Goal: Task Accomplishment & Management: Manage account settings

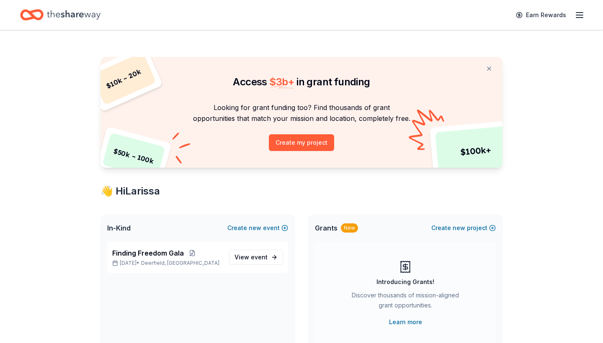
click at [581, 11] on icon "button" at bounding box center [579, 15] width 10 height 10
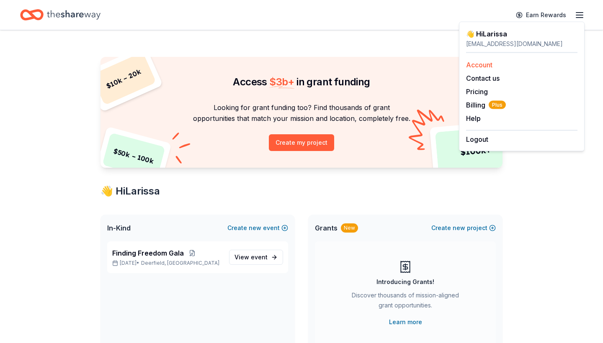
click at [478, 64] on link "Account" at bounding box center [479, 65] width 26 height 8
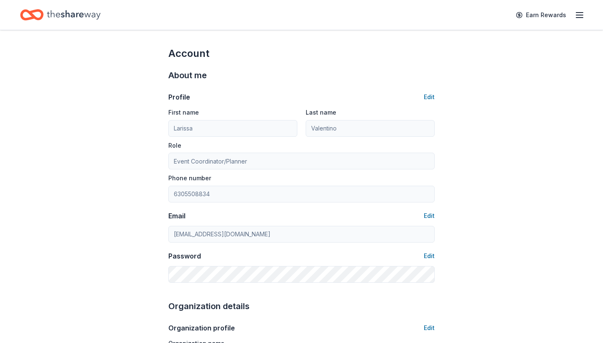
click at [578, 17] on icon "button" at bounding box center [579, 15] width 10 height 10
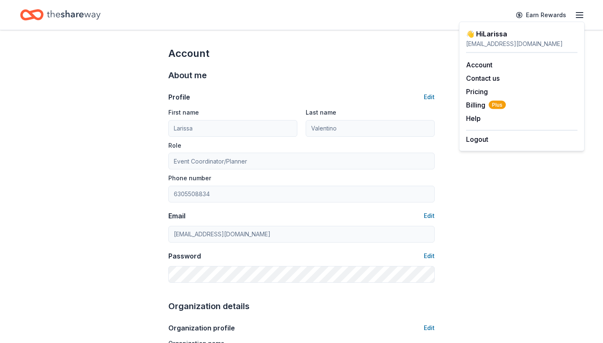
click at [496, 41] on div "[EMAIL_ADDRESS][DOMAIN_NAME]" at bounding box center [521, 44] width 111 height 10
click at [77, 16] on icon "Home" at bounding box center [74, 14] width 54 height 9
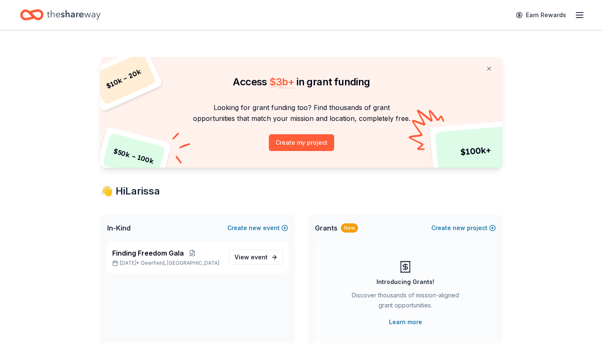
click at [60, 13] on icon "Home" at bounding box center [74, 14] width 54 height 17
click at [29, 14] on icon "Home" at bounding box center [31, 15] width 23 height 20
click at [197, 254] on button at bounding box center [192, 253] width 17 height 7
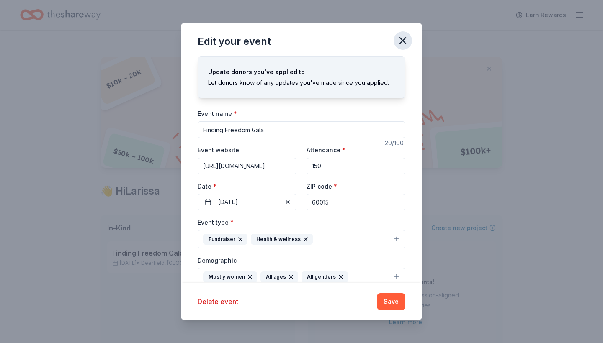
click at [405, 39] on icon "button" at bounding box center [403, 41] width 6 height 6
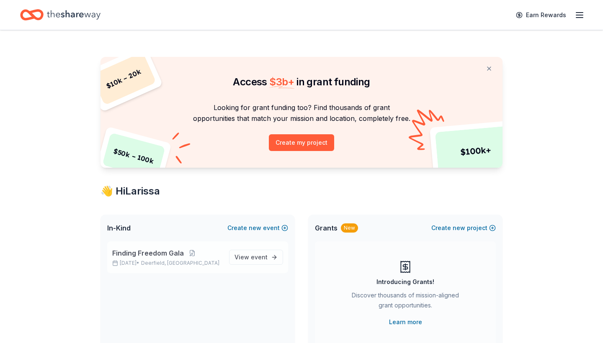
click at [123, 257] on span "Finding Freedom Gala" at bounding box center [148, 253] width 72 height 10
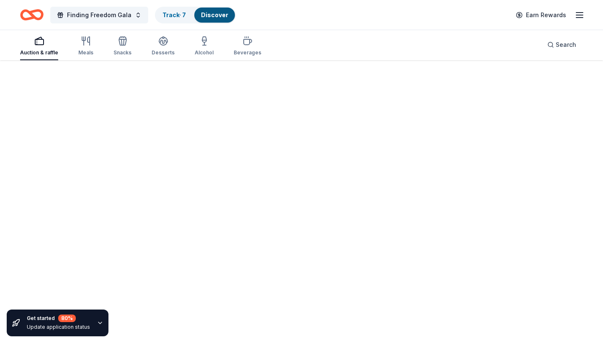
scroll to position [61, 0]
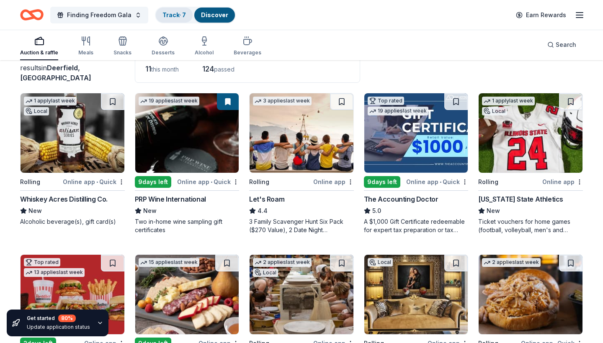
click at [172, 15] on link "Track · 7" at bounding box center [173, 14] width 23 height 7
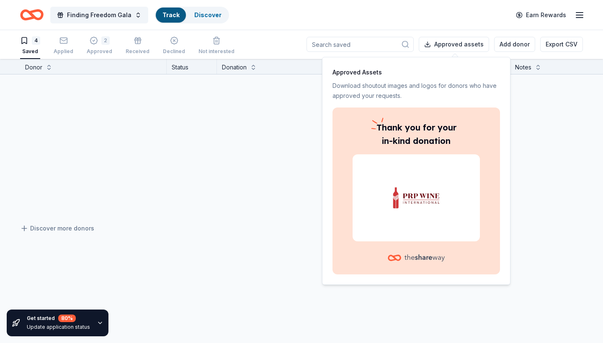
click at [169, 15] on link "Track" at bounding box center [170, 14] width 17 height 7
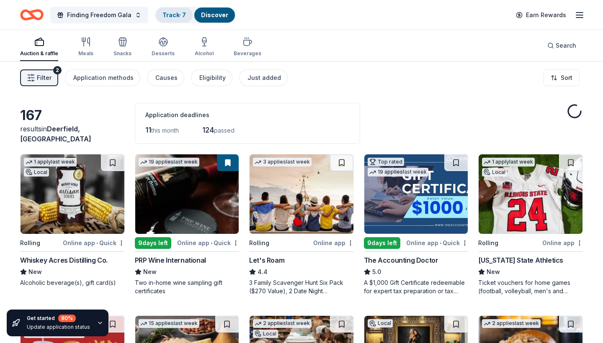
click at [172, 13] on link "Track · 7" at bounding box center [173, 14] width 23 height 7
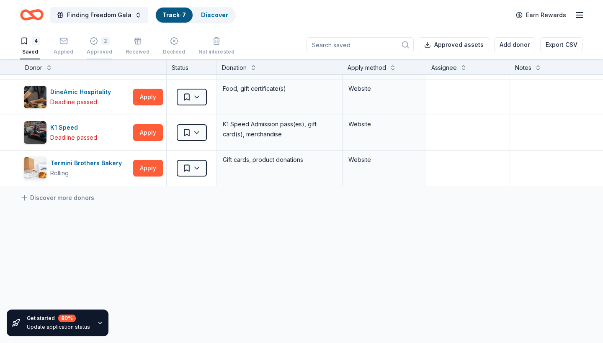
scroll to position [31, 0]
click at [103, 48] on div "2 Approved" at bounding box center [100, 46] width 26 height 18
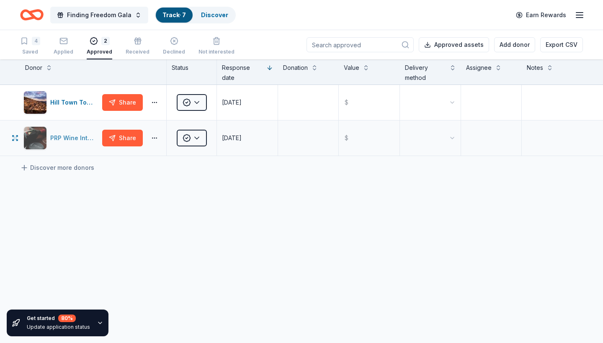
click at [85, 146] on div "PRP Wine International" at bounding box center [60, 137] width 75 height 23
click at [197, 137] on html "Finding Freedom Gala Track · 7 Discover Earn Rewards 4 Saved Applied 2 Approved…" at bounding box center [301, 171] width 603 height 343
click at [197, 176] on div "Received" at bounding box center [207, 176] width 57 height 15
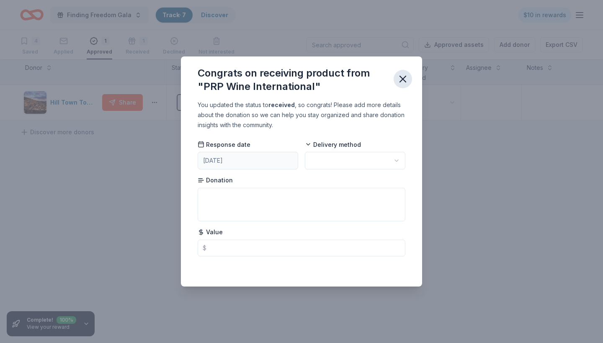
click at [404, 77] on icon "button" at bounding box center [403, 79] width 6 height 6
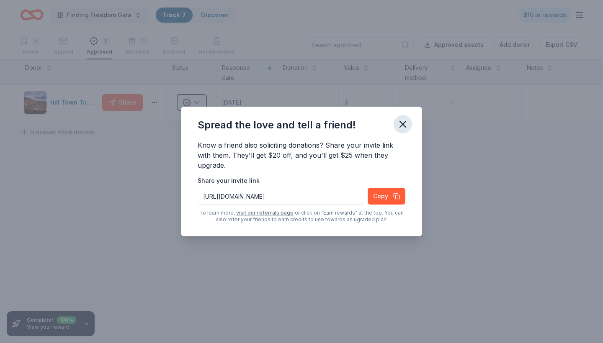
click at [405, 123] on icon "button" at bounding box center [403, 124] width 12 height 12
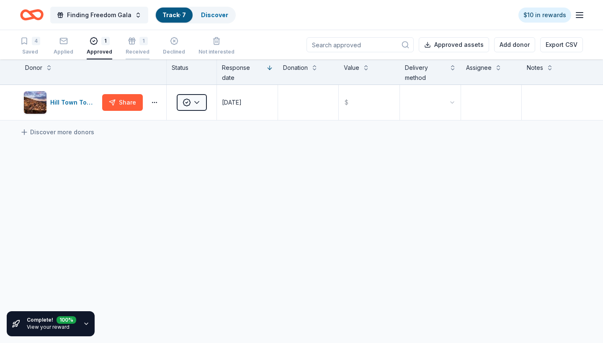
click at [135, 44] on div "1" at bounding box center [138, 40] width 24 height 8
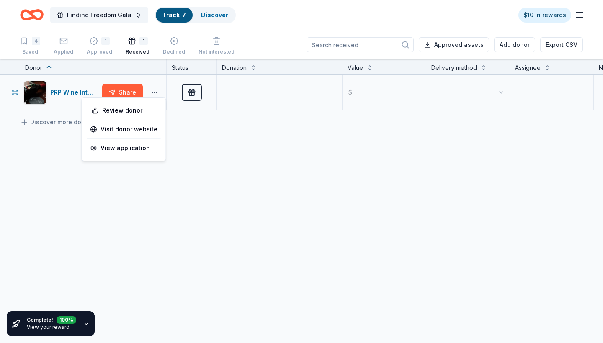
click at [156, 95] on button "button" at bounding box center [154, 92] width 17 height 7
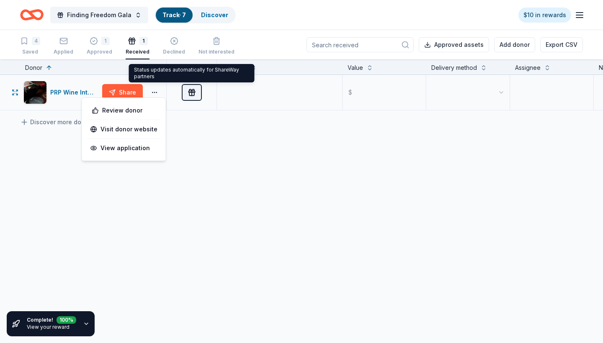
click at [190, 93] on span "Received" at bounding box center [192, 92] width 8 height 8
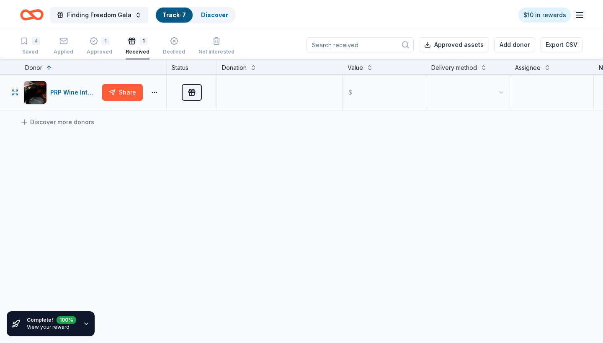
click at [188, 96] on span "Received" at bounding box center [192, 92] width 8 height 8
click at [188, 93] on span "Received" at bounding box center [192, 92] width 8 height 8
click at [193, 93] on span "Received" at bounding box center [192, 92] width 8 height 8
click at [157, 92] on button "button" at bounding box center [154, 92] width 17 height 7
click at [63, 328] on link "View your reward" at bounding box center [48, 327] width 43 height 6
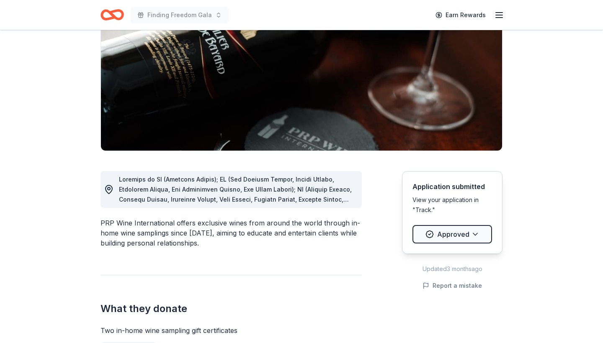
scroll to position [113, 0]
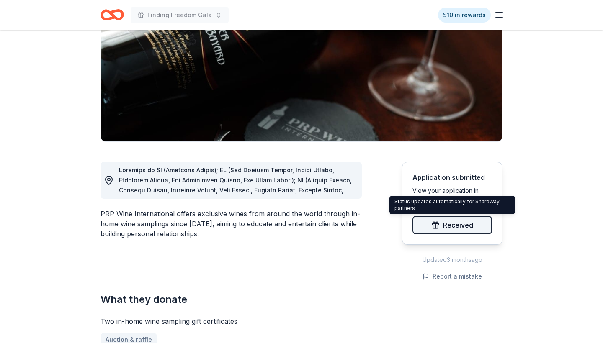
click at [462, 224] on span "Received" at bounding box center [458, 225] width 30 height 11
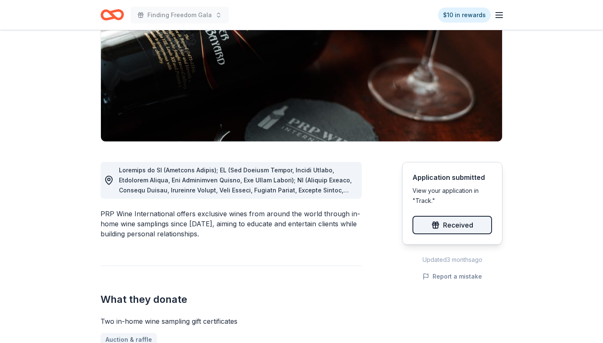
click at [436, 225] on span "Received" at bounding box center [452, 225] width 42 height 11
click at [428, 200] on div "View your application in "Track."" at bounding box center [452, 196] width 80 height 20
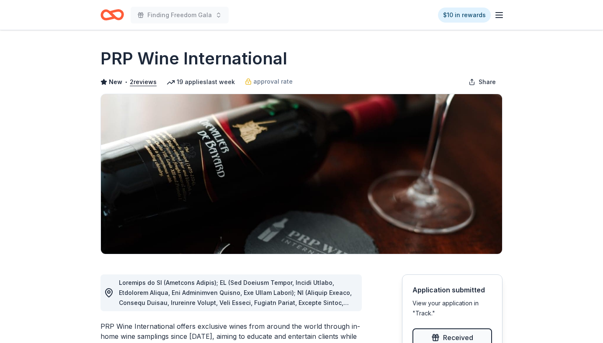
scroll to position [0, 0]
click at [207, 14] on span "Finding Freedom Gala" at bounding box center [179, 15] width 64 height 10
click at [116, 18] on icon "Home" at bounding box center [116, 14] width 13 height 8
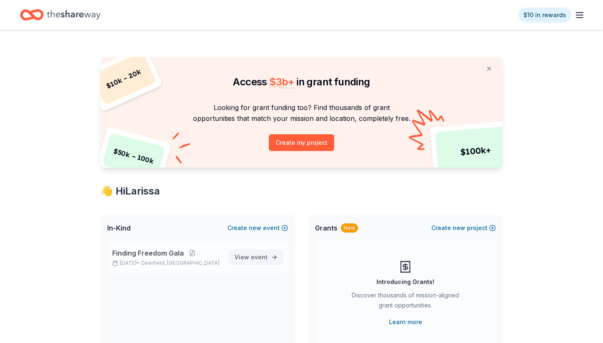
click at [245, 257] on span "View event" at bounding box center [250, 257] width 33 height 10
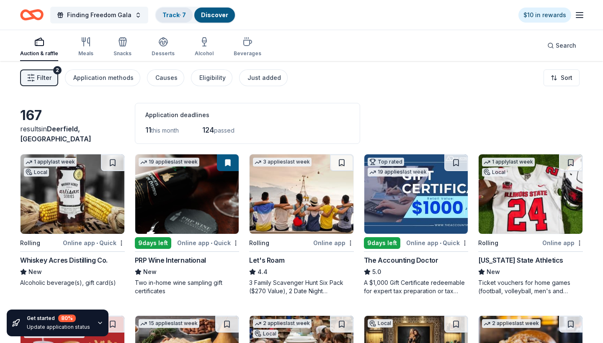
click at [167, 15] on link "Track · 7" at bounding box center [173, 14] width 23 height 7
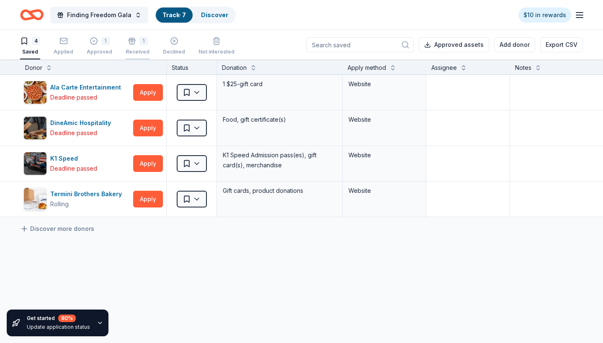
click at [136, 45] on div "1 Received" at bounding box center [138, 46] width 24 height 18
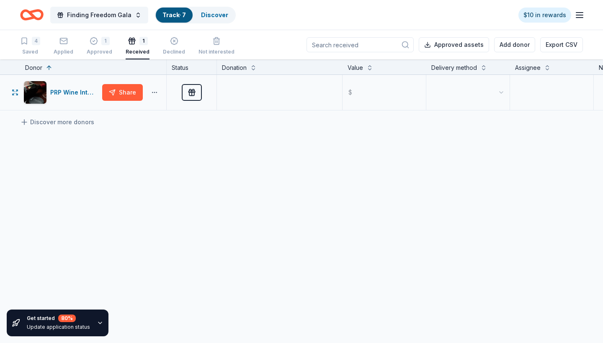
click at [156, 93] on button "button" at bounding box center [154, 92] width 17 height 7
click at [284, 150] on div "PRP Wine International Share Received $ Discover more donors" at bounding box center [369, 171] width 739 height 193
click at [158, 94] on button "button" at bounding box center [154, 92] width 17 height 7
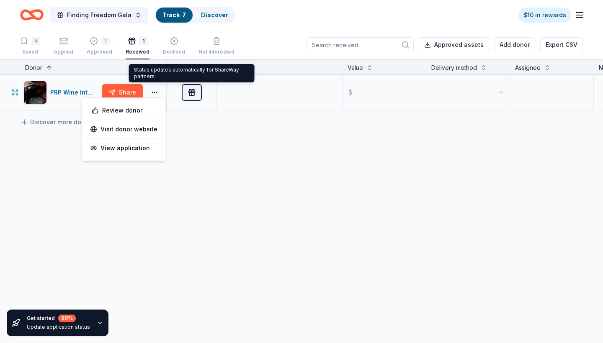
click at [188, 92] on span "Received" at bounding box center [192, 92] width 8 height 8
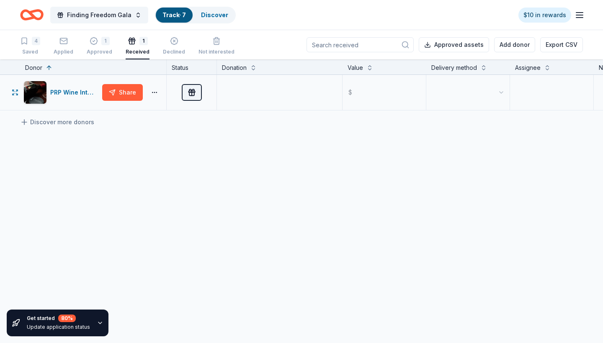
click at [193, 94] on span "Received" at bounding box center [192, 92] width 8 height 8
click at [106, 48] on div "1 Approved" at bounding box center [100, 46] width 26 height 18
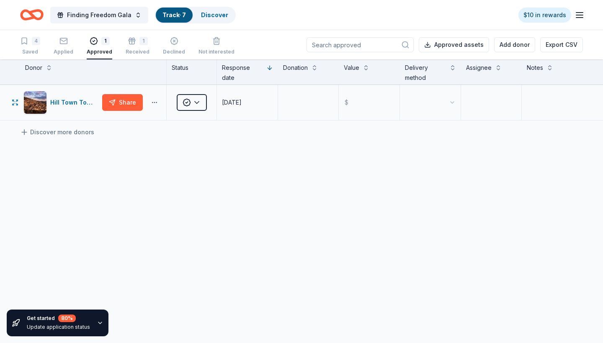
click at [155, 105] on button "button" at bounding box center [154, 102] width 17 height 7
click at [203, 100] on html "Finding Freedom Gala Track · 7 Discover $10 in rewards 4 Saved Applied 1 Approv…" at bounding box center [301, 171] width 603 height 343
click at [145, 142] on html "Finding Freedom Gala Track · 7 Discover $10 in rewards 4 Saved Applied 1 Approv…" at bounding box center [301, 171] width 603 height 343
click at [153, 103] on button "button" at bounding box center [154, 102] width 17 height 7
click at [208, 159] on div "Hill Town Tours Share Approved 09/08/2025 $ Discover more donors" at bounding box center [301, 181] width 603 height 193
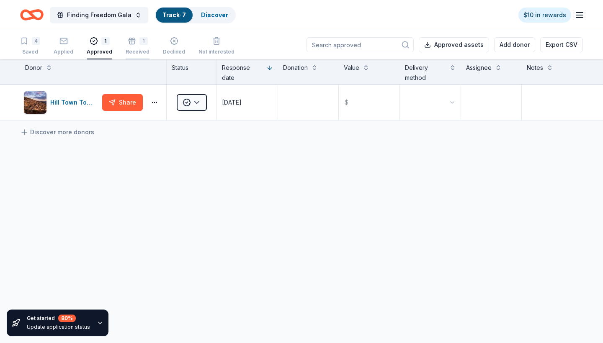
click at [131, 49] on div "Received" at bounding box center [138, 52] width 24 height 7
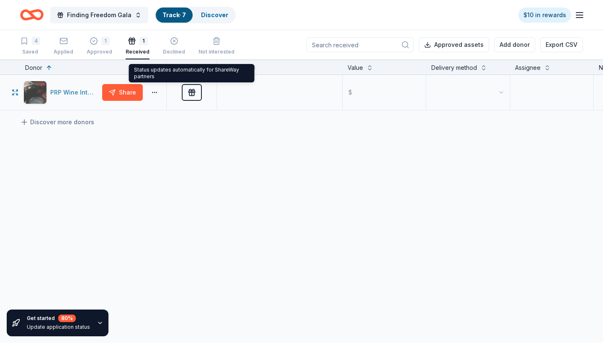
click at [67, 91] on div "PRP Wine International" at bounding box center [74, 92] width 49 height 10
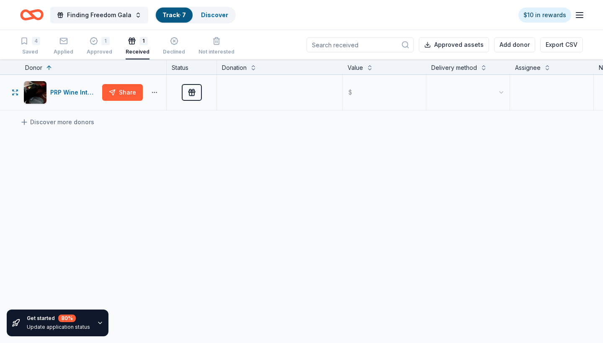
click at [157, 91] on button "button" at bounding box center [154, 92] width 17 height 7
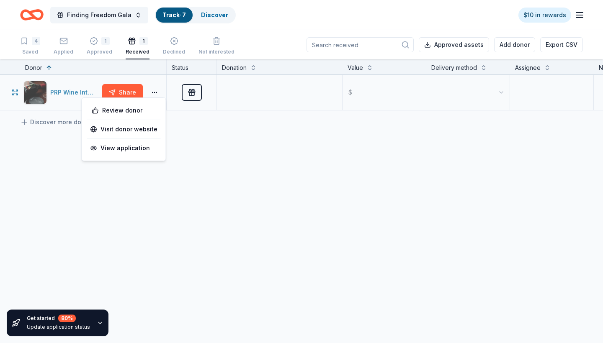
click at [70, 93] on div "PRP Wine International" at bounding box center [74, 92] width 49 height 10
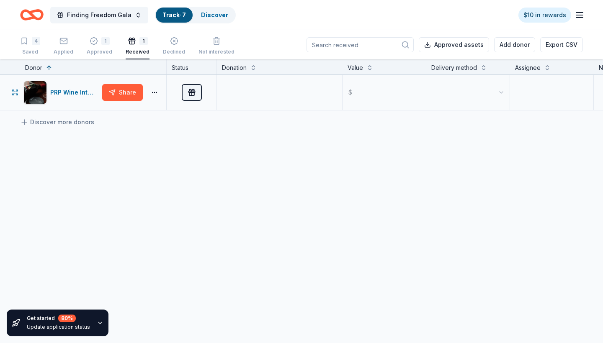
click at [189, 93] on span "Received" at bounding box center [192, 92] width 8 height 8
click at [33, 46] on div "4 Saved" at bounding box center [30, 46] width 20 height 18
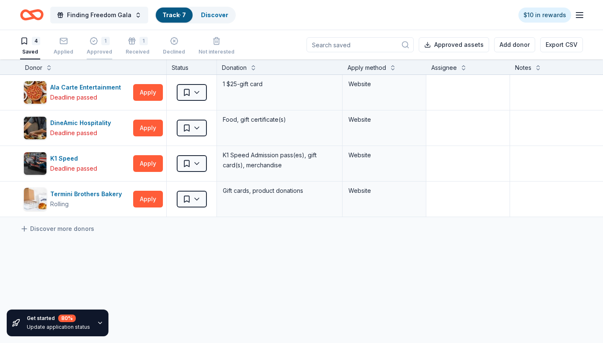
click at [96, 42] on div "1" at bounding box center [100, 41] width 26 height 8
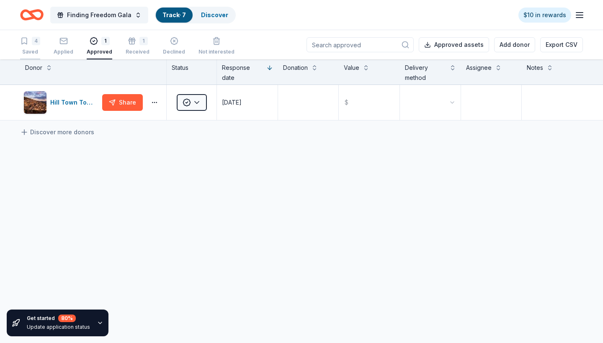
click at [34, 45] on div "4" at bounding box center [36, 41] width 8 height 8
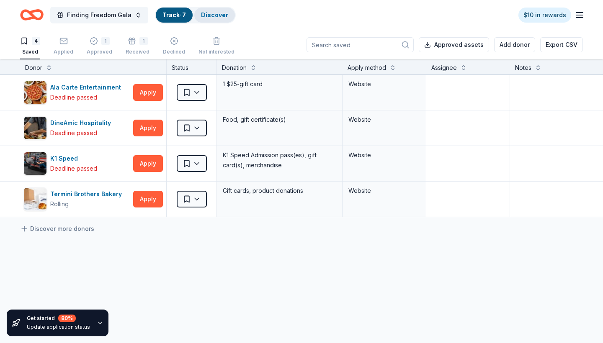
click at [206, 15] on link "Discover" at bounding box center [214, 14] width 27 height 7
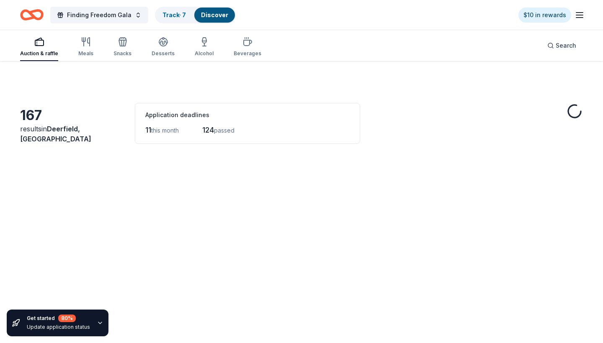
click at [218, 16] on link "Discover" at bounding box center [214, 14] width 27 height 7
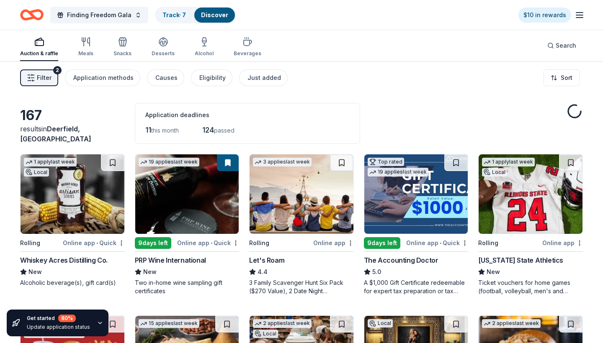
scroll to position [0, 0]
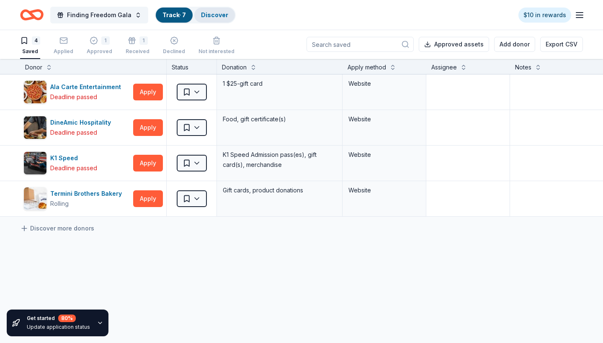
click at [206, 21] on div "Discover" at bounding box center [214, 15] width 41 height 15
